Goal: Task Accomplishment & Management: Use online tool/utility

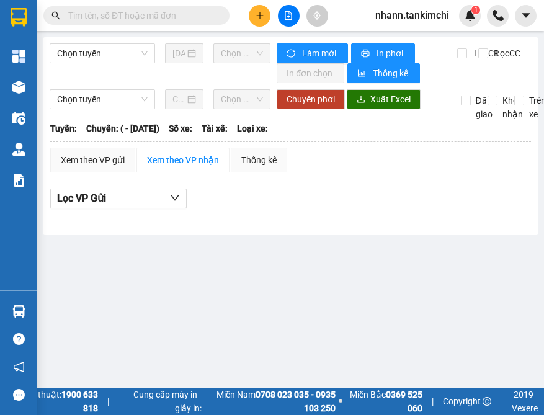
type input "[DATE]"
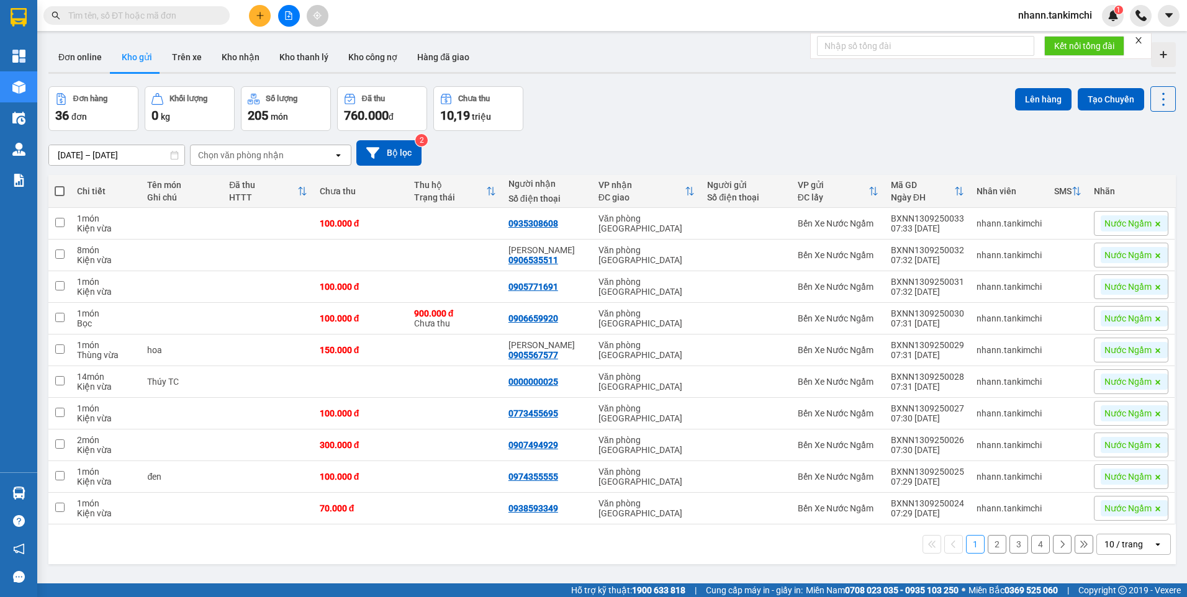
click at [109, 14] on input "text" at bounding box center [141, 16] width 146 height 14
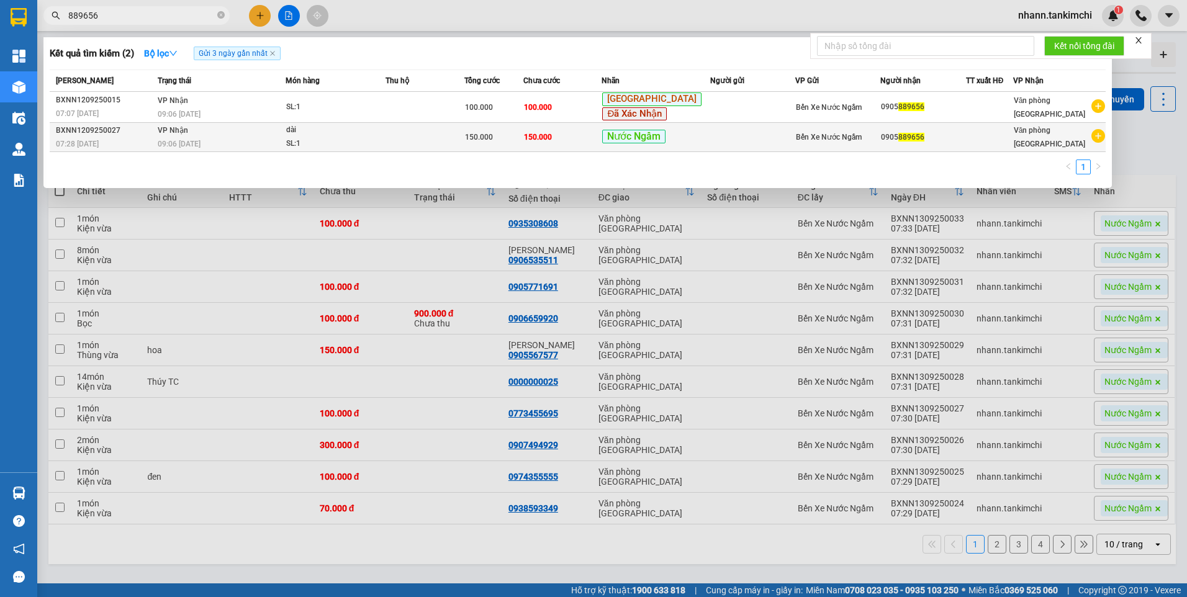
type input "889656"
click at [493, 139] on span "150.000" at bounding box center [479, 137] width 28 height 9
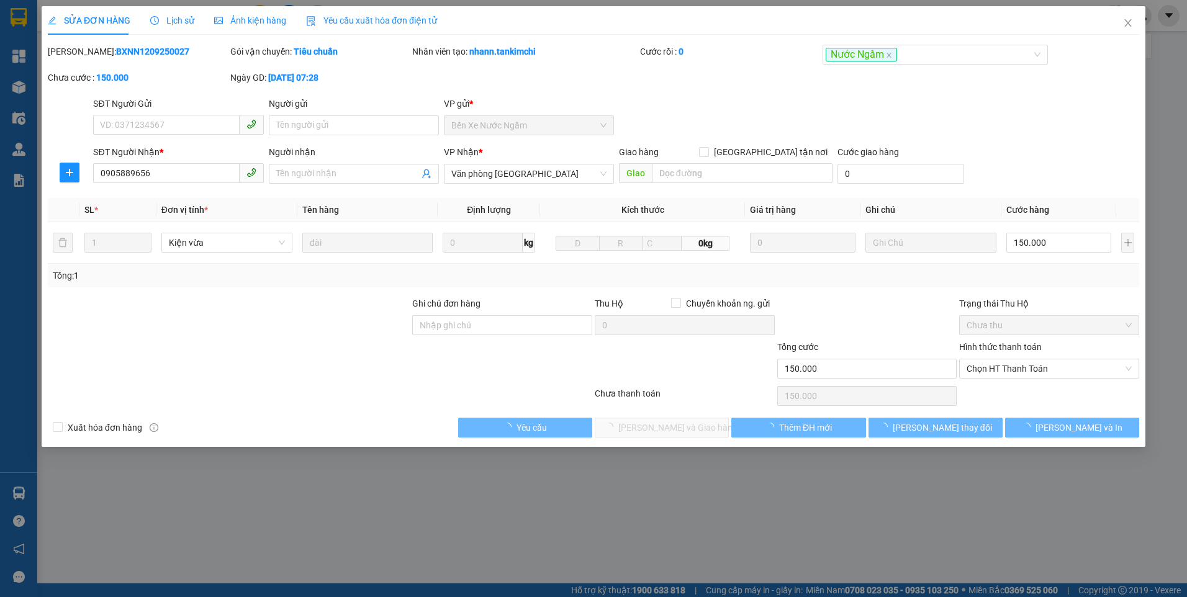
type input "0905889656"
type input "150.000"
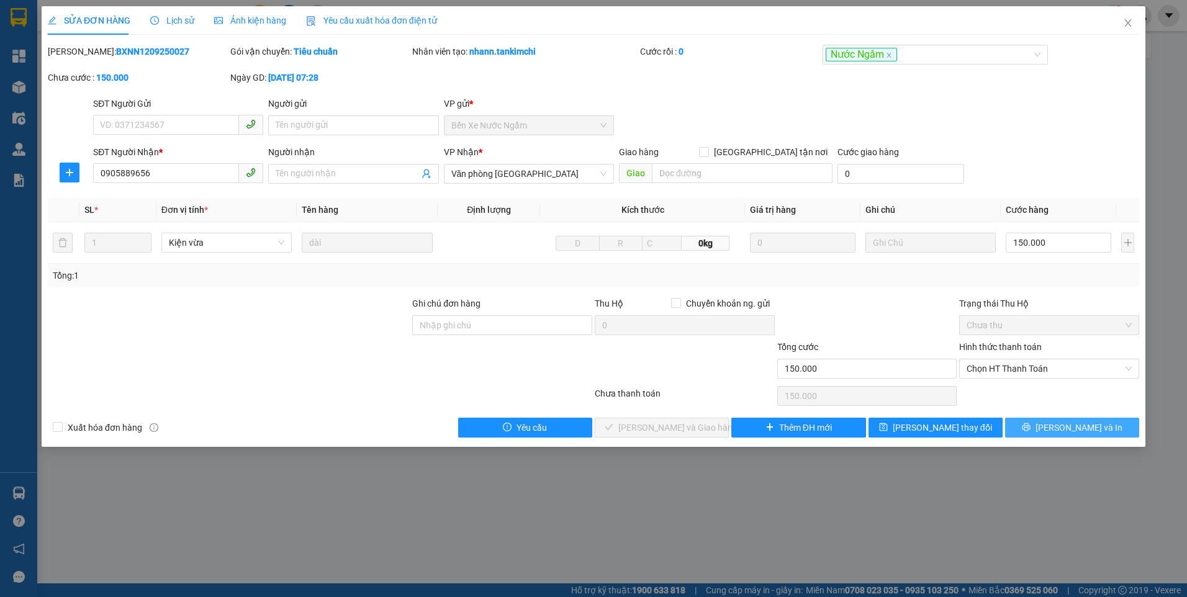
click at [544, 426] on span "Lưu và In" at bounding box center [1078, 428] width 87 height 14
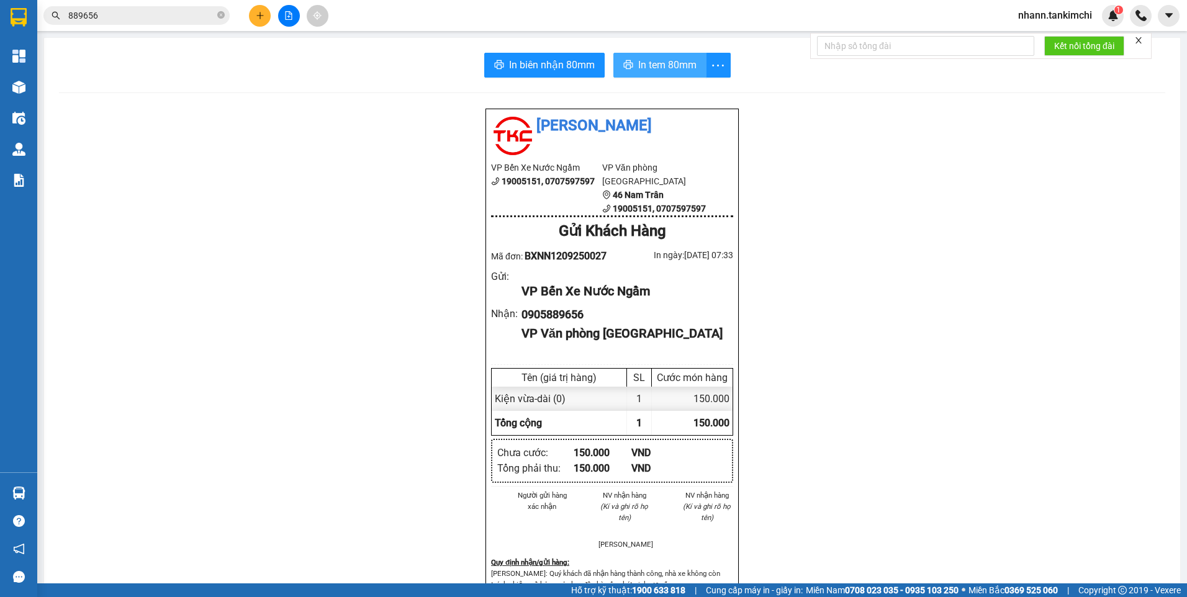
click at [544, 65] on span "In tem 80mm" at bounding box center [667, 65] width 58 height 16
click at [112, 14] on input "889656" at bounding box center [141, 16] width 146 height 14
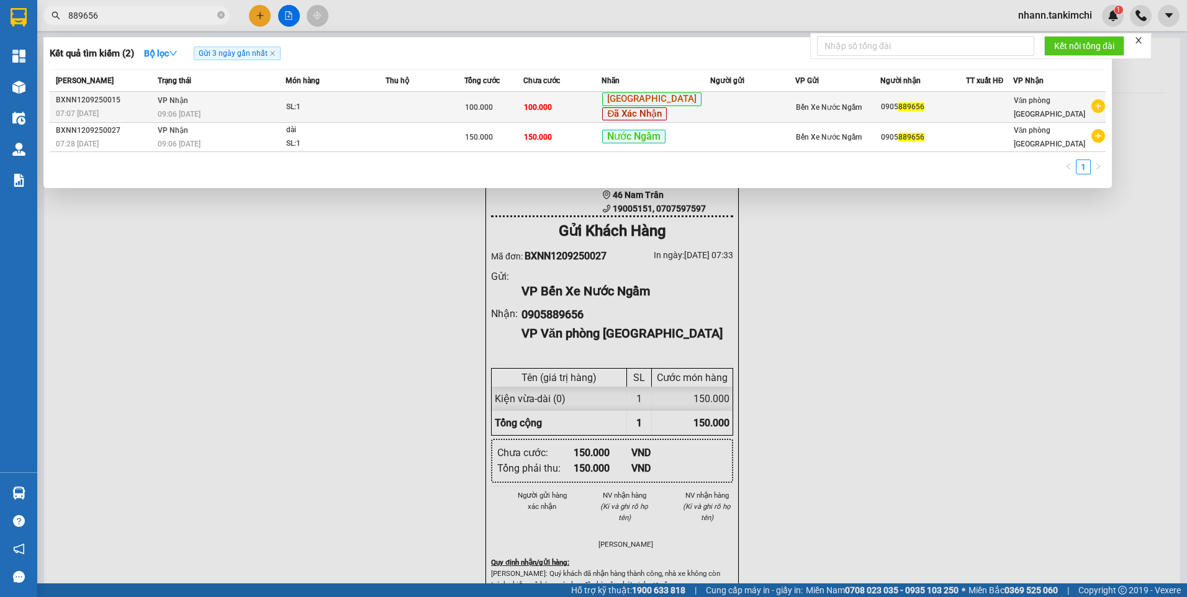
click at [544, 109] on td at bounding box center [752, 107] width 85 height 31
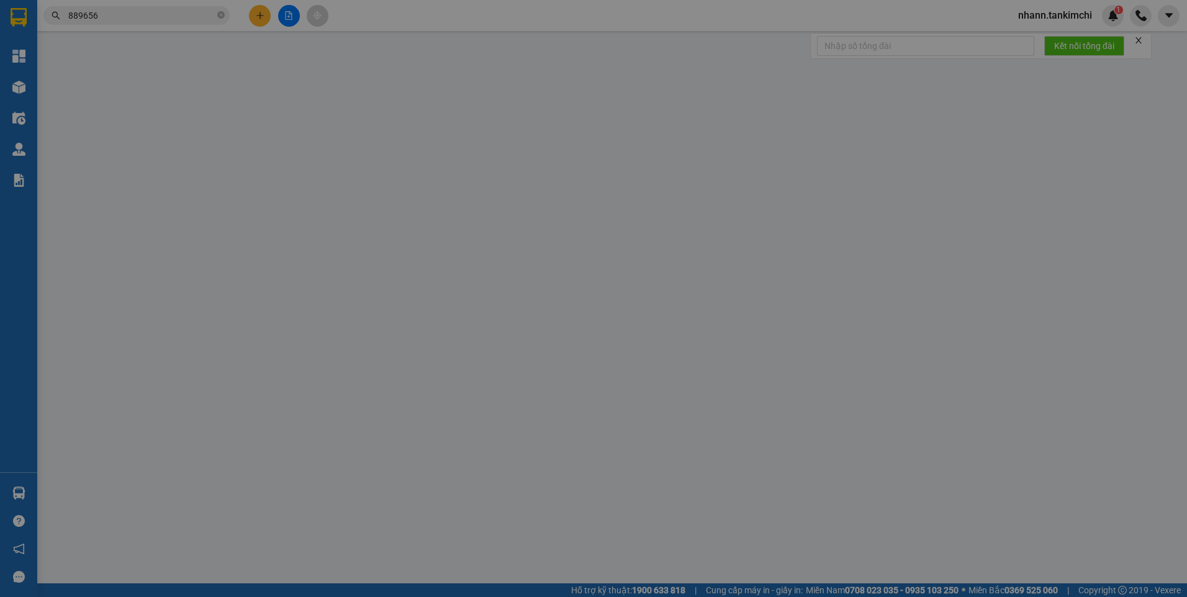
type input "0905889656"
type input "100.000"
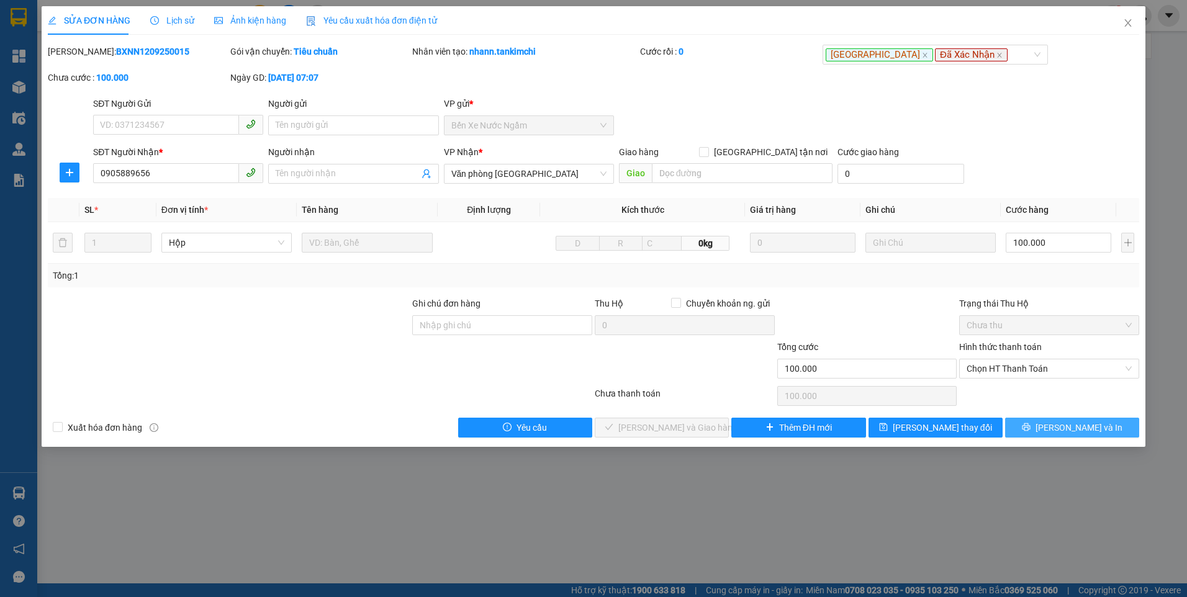
click at [544, 426] on button "Lưu và In" at bounding box center [1072, 428] width 134 height 20
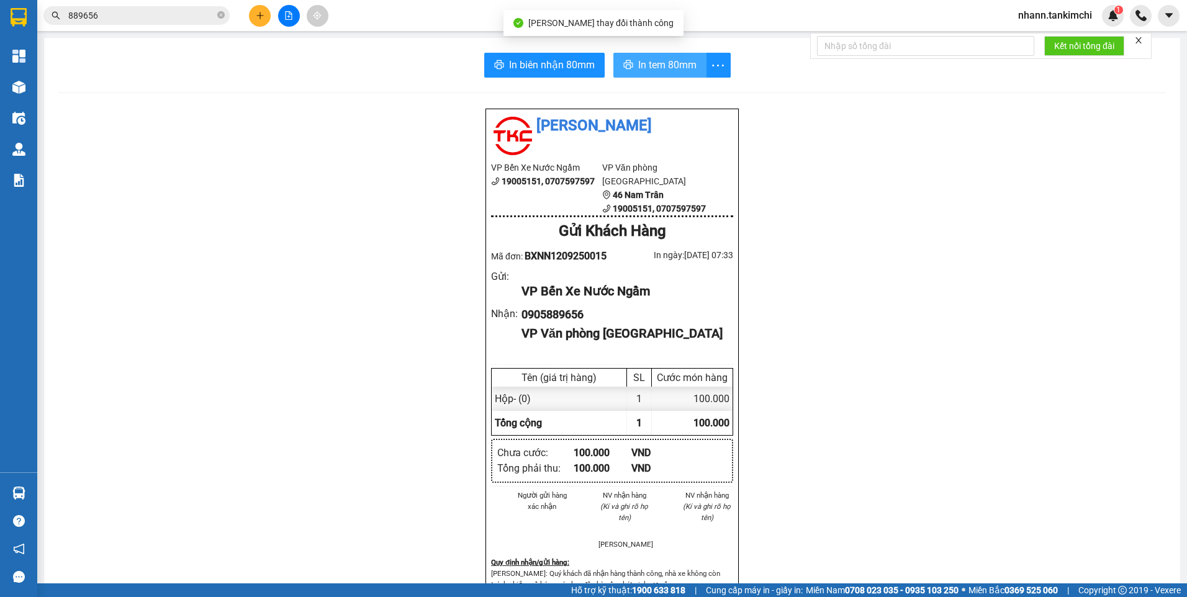
click at [544, 68] on span "In tem 80mm" at bounding box center [667, 65] width 58 height 16
click at [222, 14] on icon "close-circle" at bounding box center [220, 14] width 7 height 7
click at [153, 14] on input "text" at bounding box center [141, 16] width 146 height 14
